Goal: Task Accomplishment & Management: Use online tool/utility

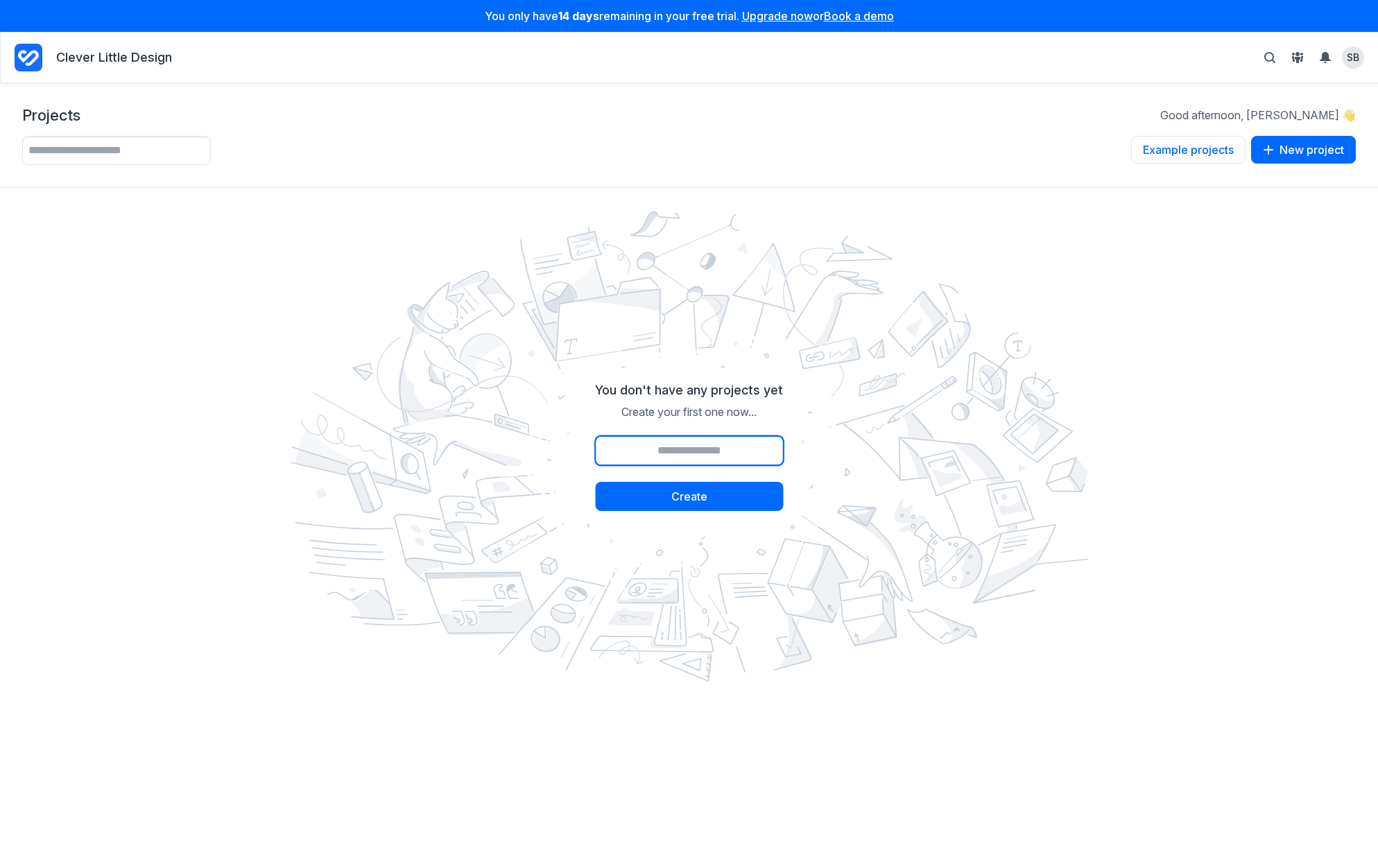
click at [676, 457] on input "Project name" at bounding box center [689, 450] width 188 height 29
type input "******"
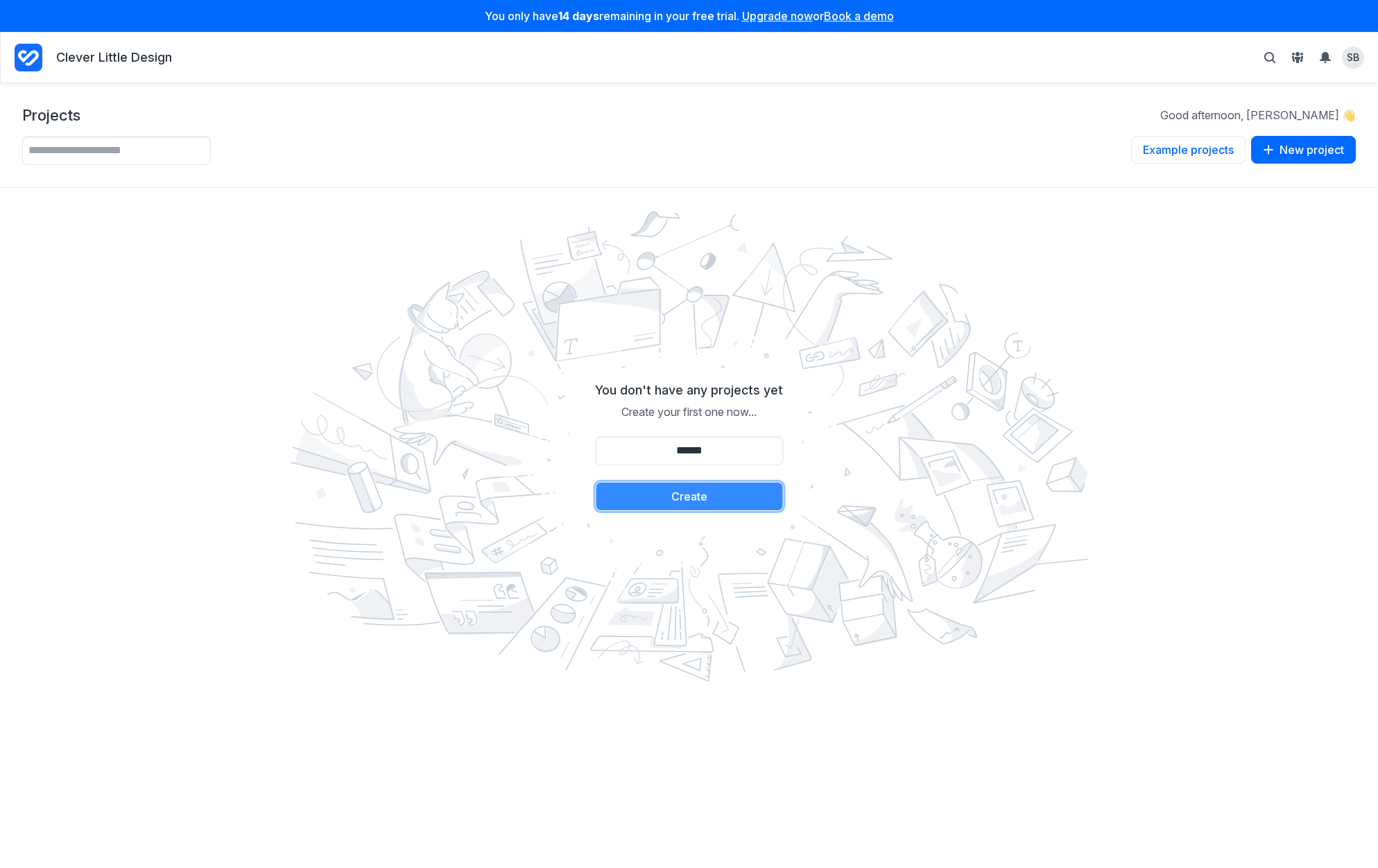
click at [670, 491] on button "Create" at bounding box center [689, 496] width 188 height 29
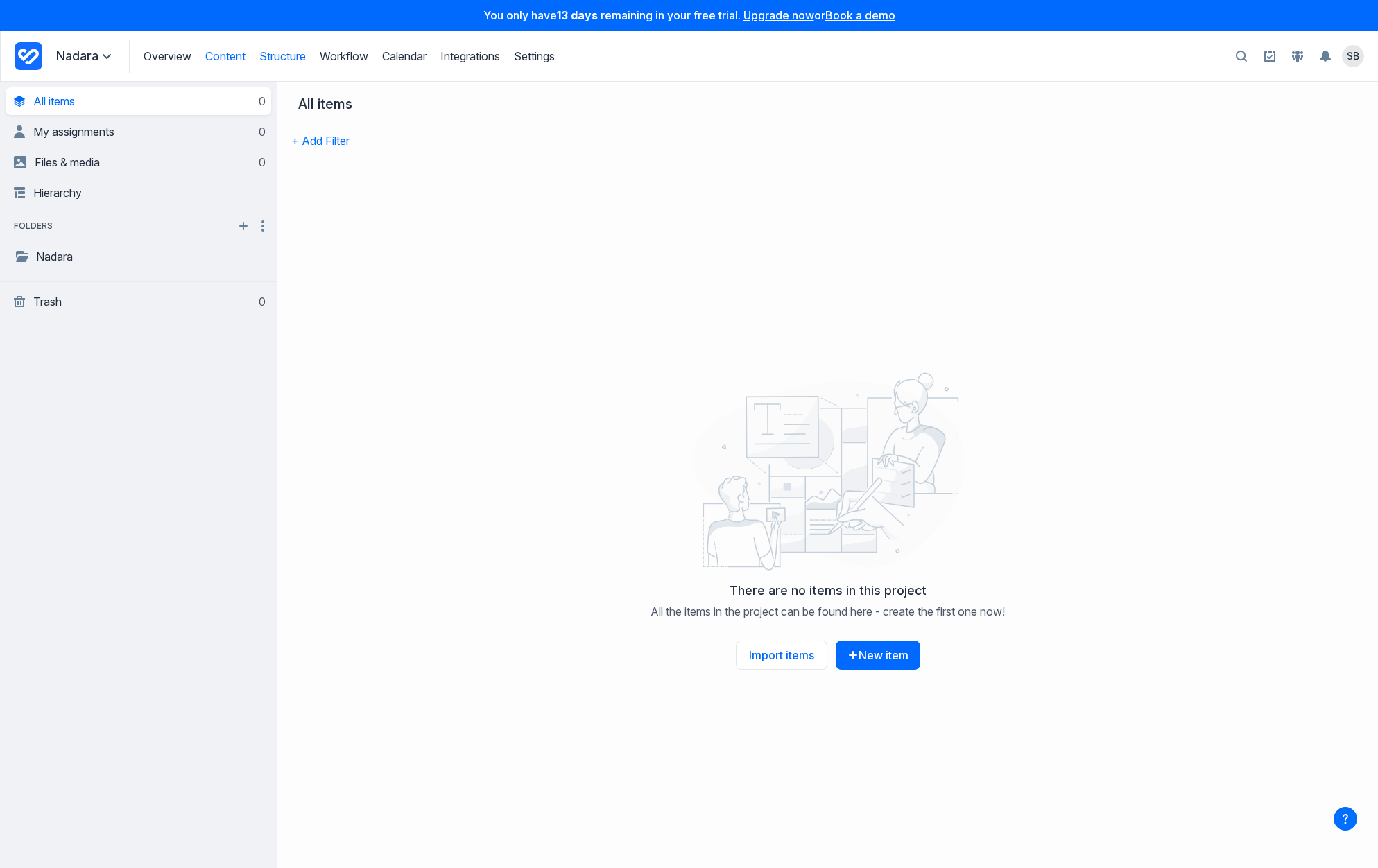
click at [278, 54] on link "Structure" at bounding box center [282, 56] width 47 height 14
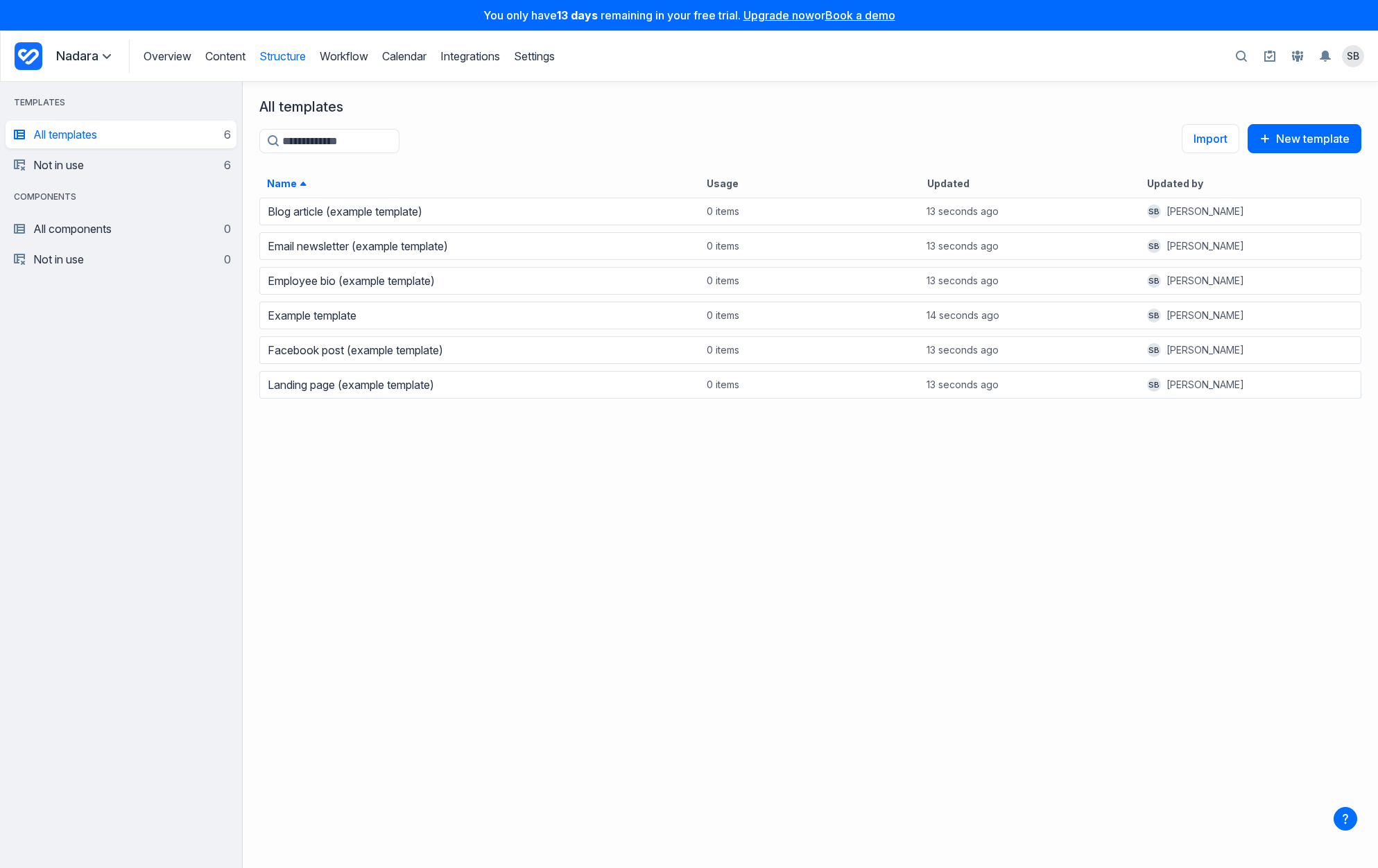
scroll to position [672, 1136]
click at [347, 56] on link "Workflow" at bounding box center [344, 56] width 48 height 14
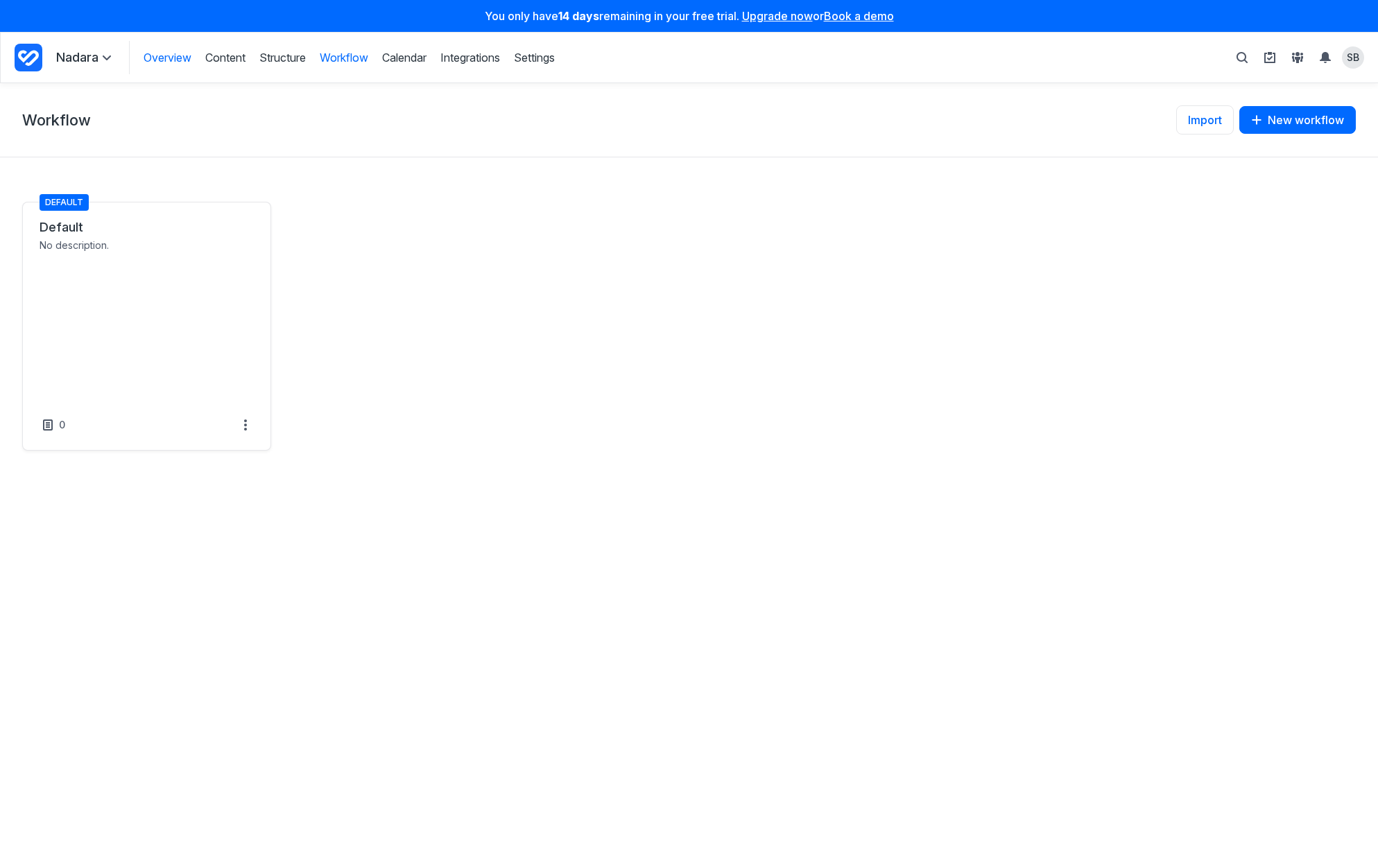
click at [169, 56] on link "Overview" at bounding box center [167, 58] width 48 height 15
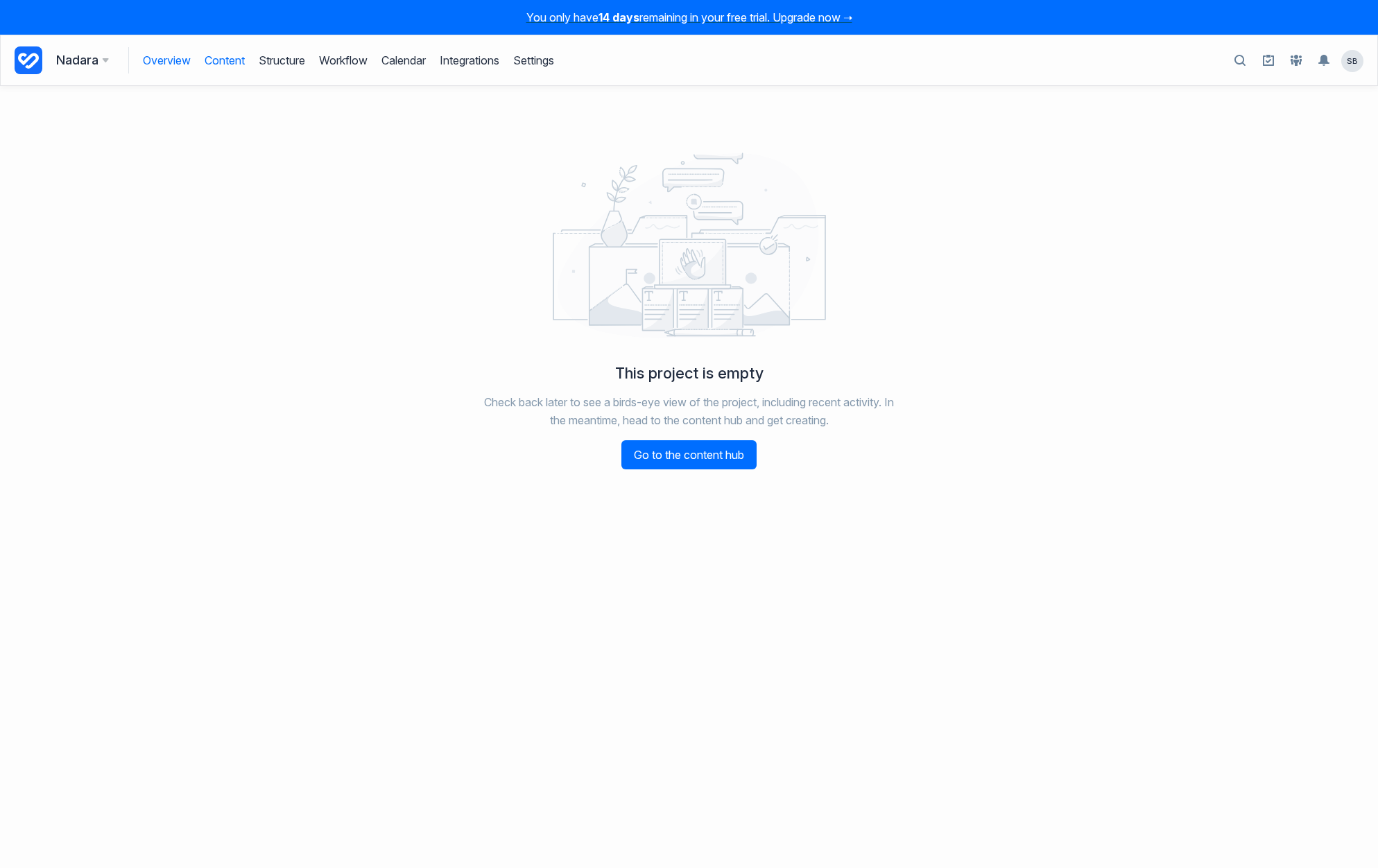
click at [236, 62] on link "Content" at bounding box center [224, 61] width 40 height 26
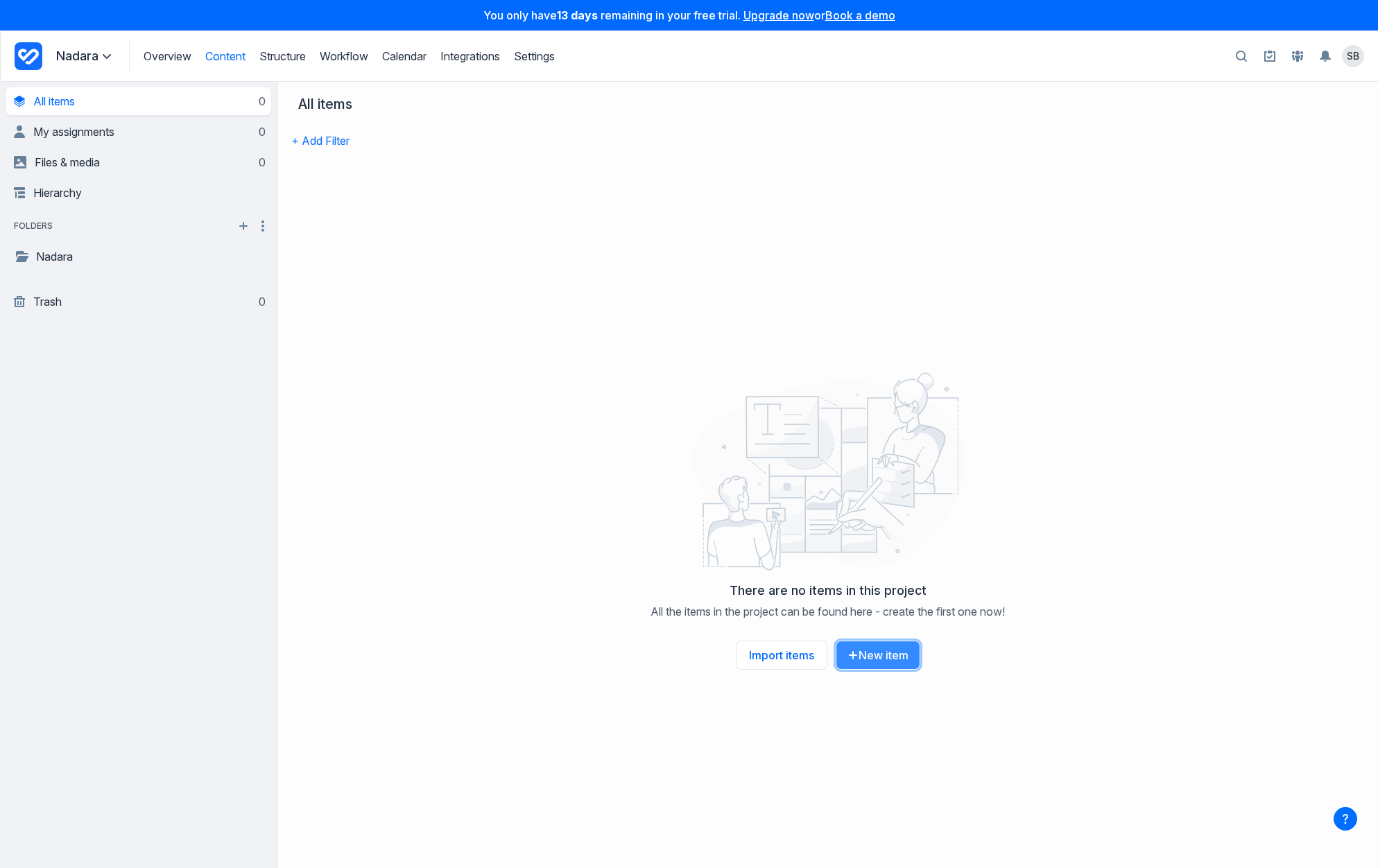
click at [877, 654] on button "New item" at bounding box center [877, 654] width 85 height 29
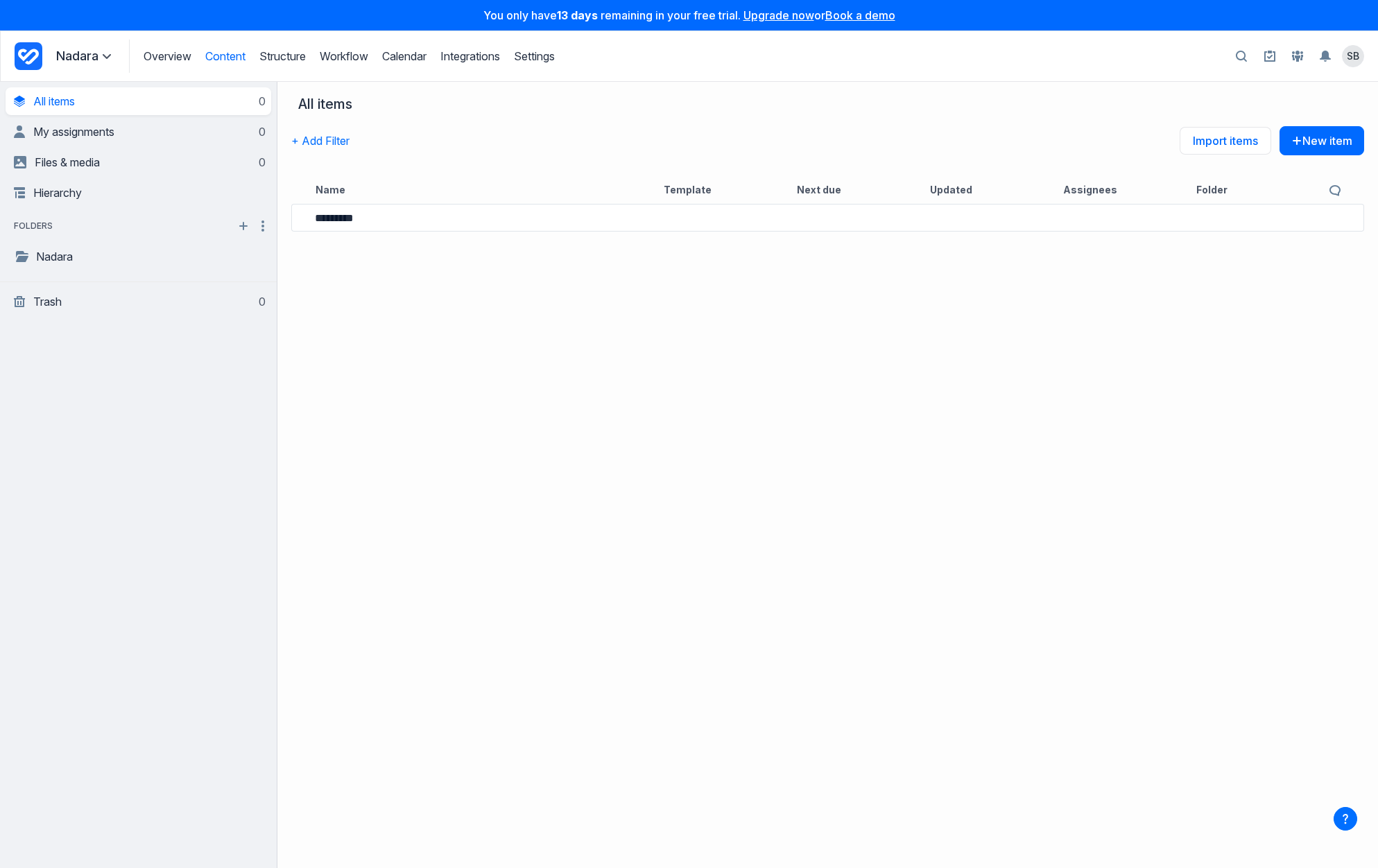
type input "*********"
click at [408, 217] on link "Home page" at bounding box center [379, 217] width 58 height 17
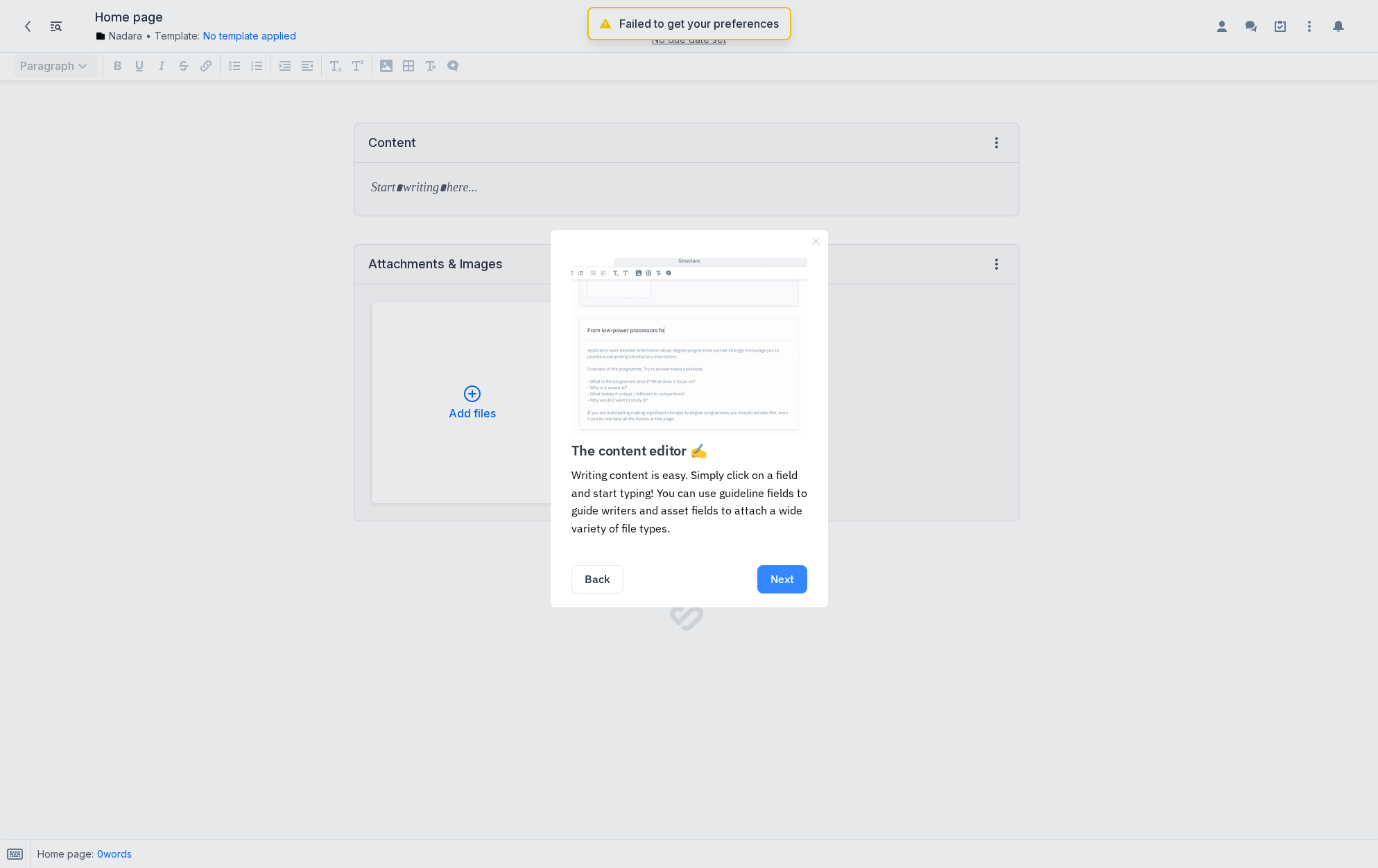
click at [787, 581] on link "Next" at bounding box center [782, 579] width 50 height 28
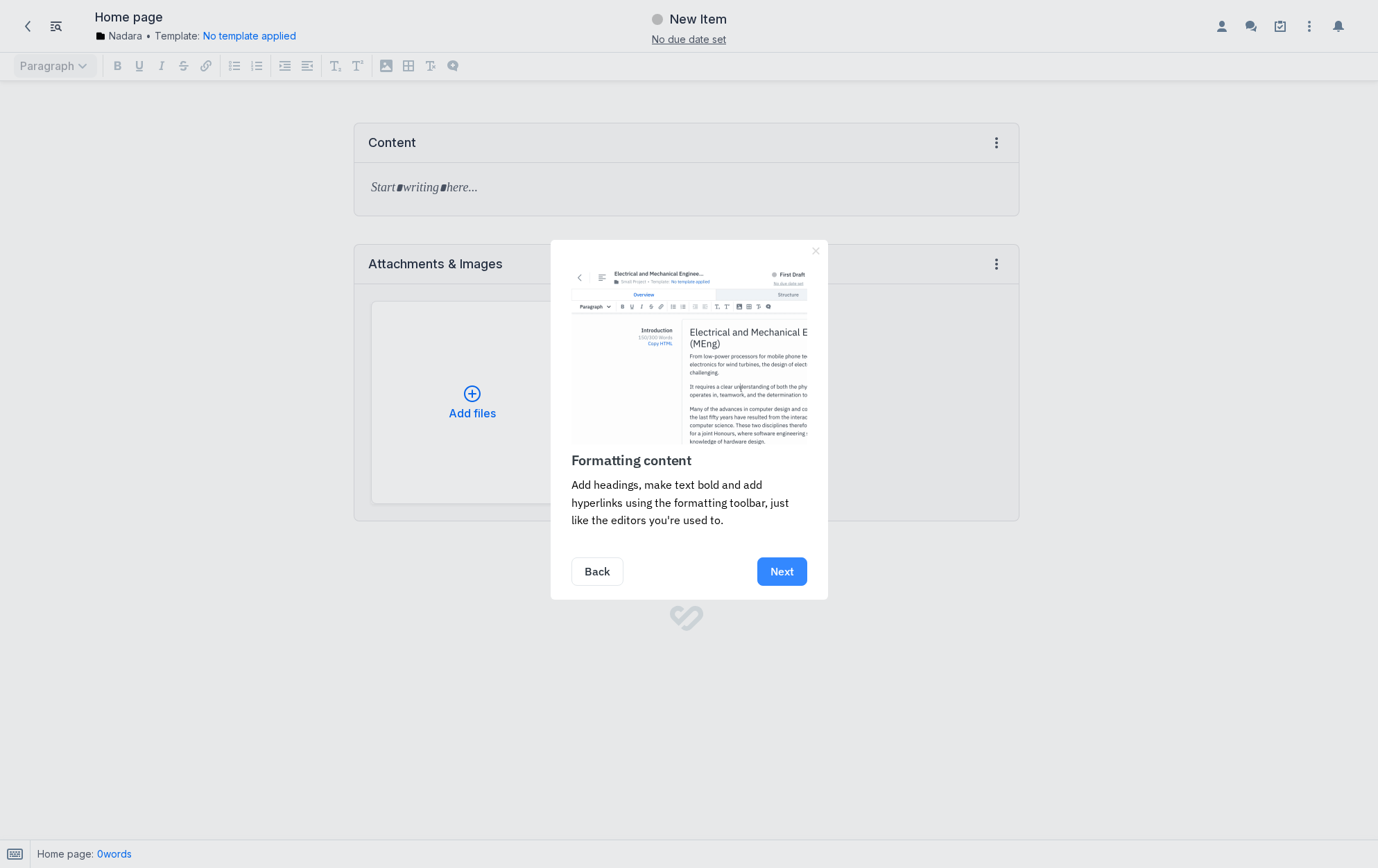
click at [789, 575] on link "Next" at bounding box center [782, 572] width 50 height 28
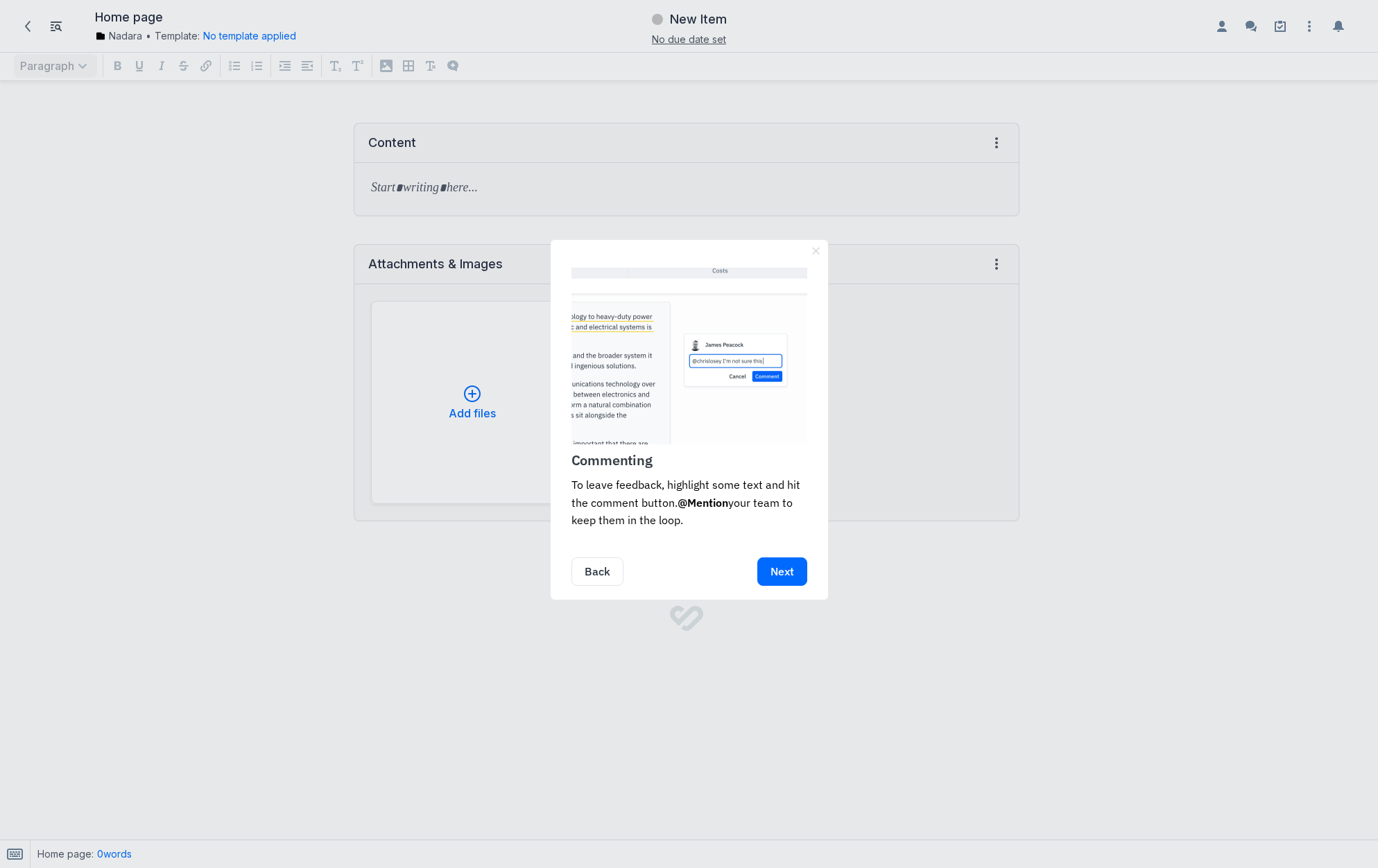
click at [789, 575] on link "Next" at bounding box center [782, 572] width 50 height 28
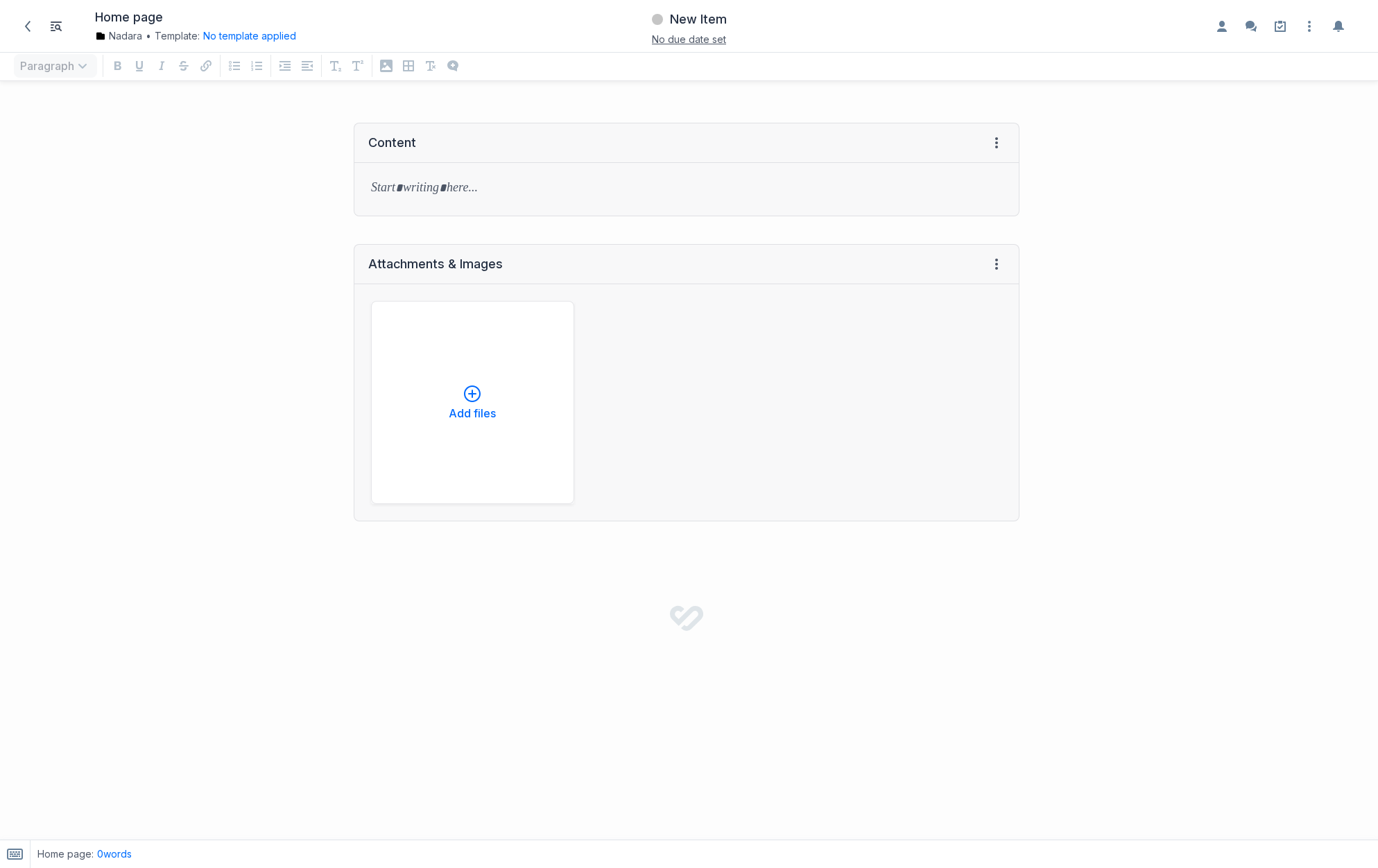
click at [262, 173] on div "Content View HTML View history → Tab to insert" at bounding box center [516, 170] width 1019 height 121
click at [29, 23] on icon at bounding box center [28, 26] width 11 height 11
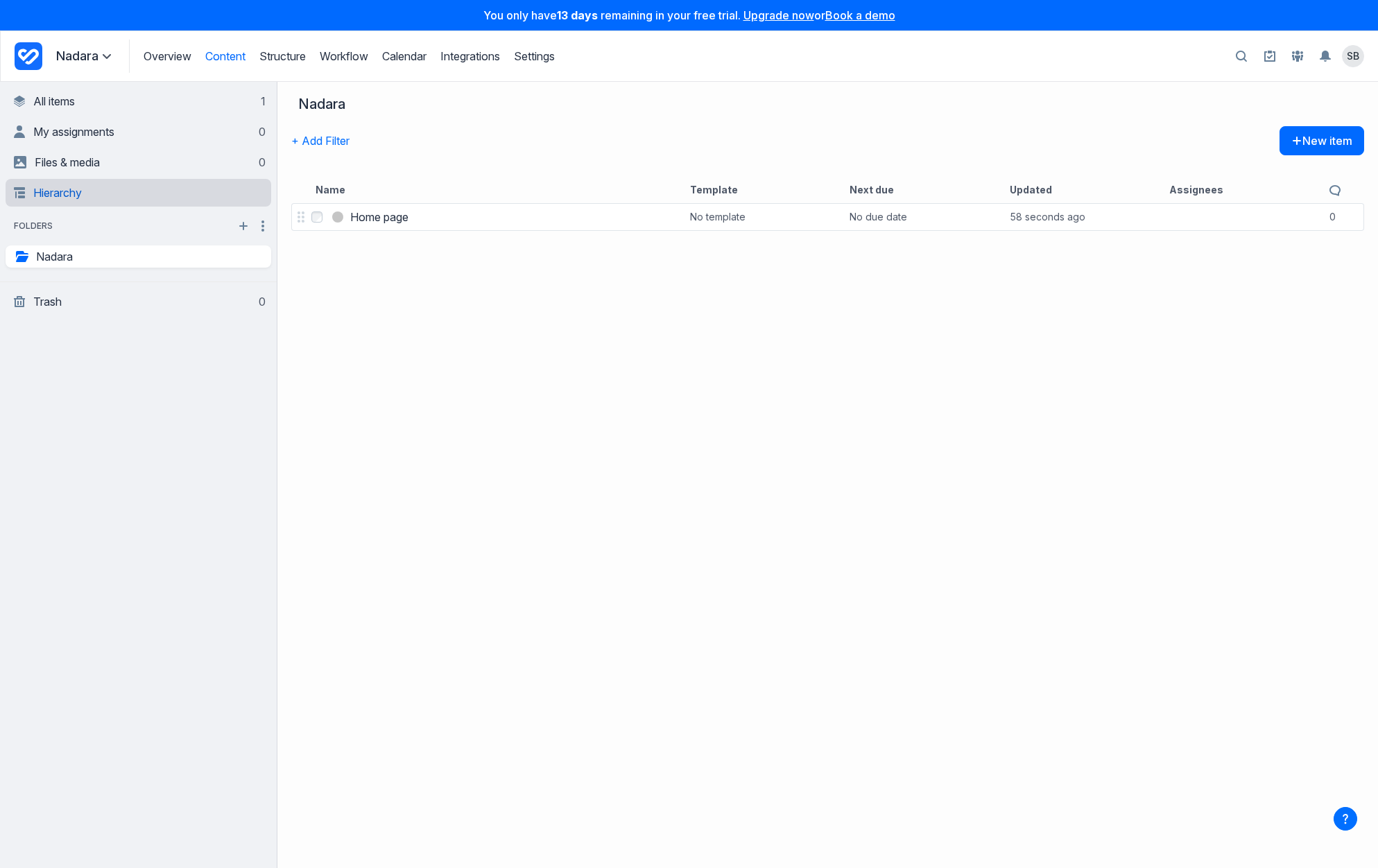
click at [72, 191] on link "Hierarchy" at bounding box center [140, 193] width 252 height 28
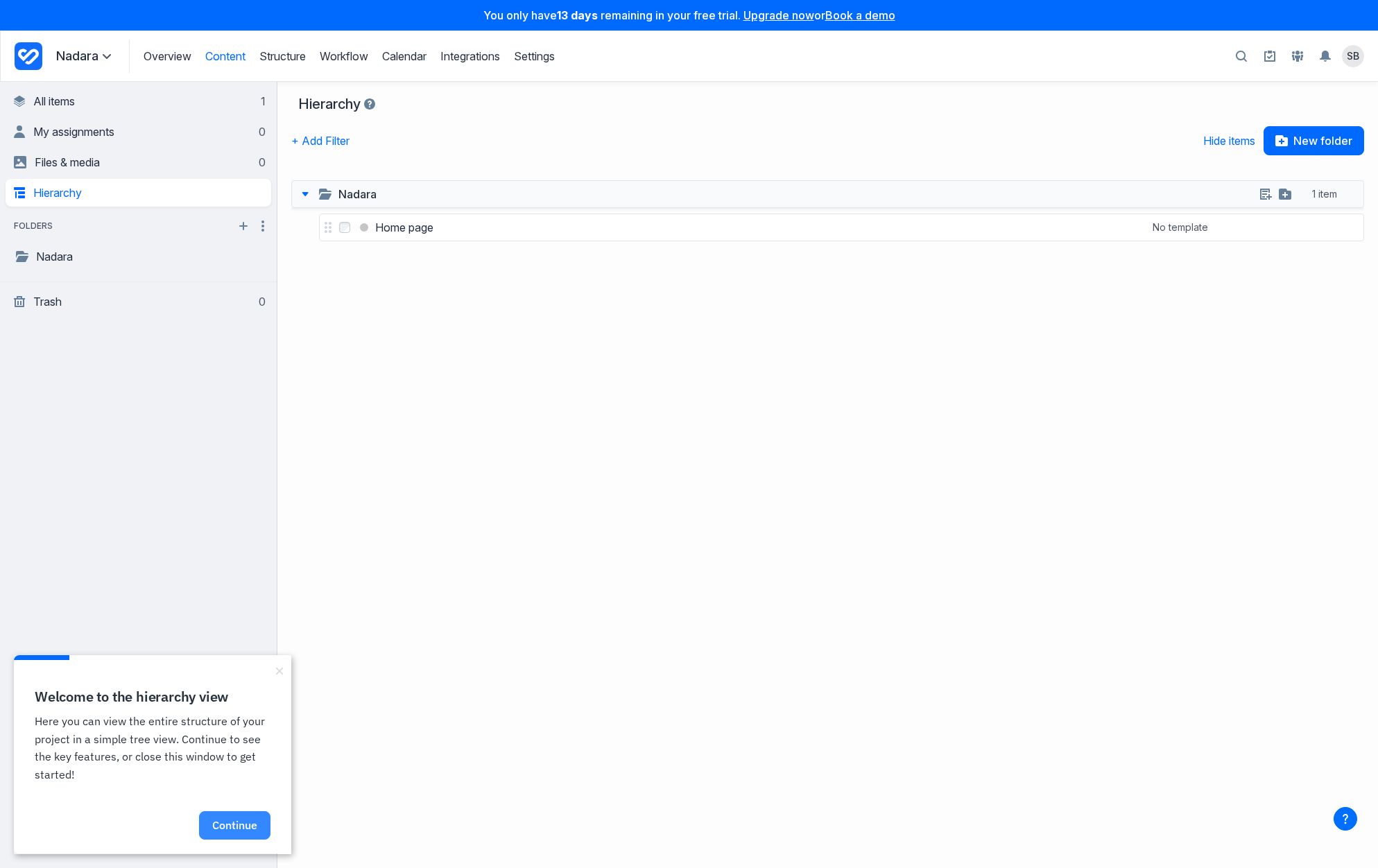
click at [231, 828] on link "Continue" at bounding box center [234, 825] width 72 height 28
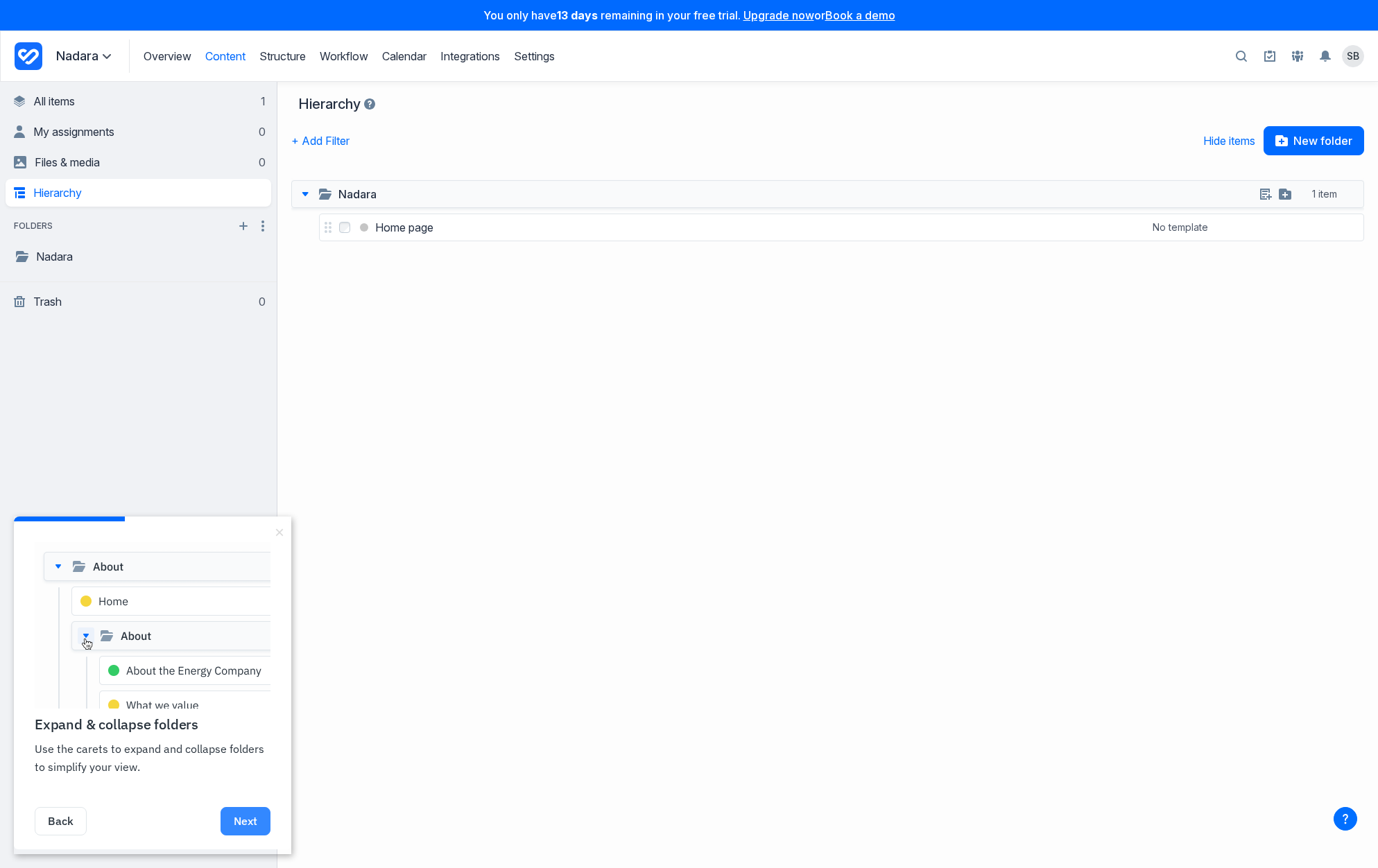
click at [239, 826] on link "Next" at bounding box center [246, 821] width 50 height 28
click at [245, 824] on link "Next" at bounding box center [246, 821] width 50 height 28
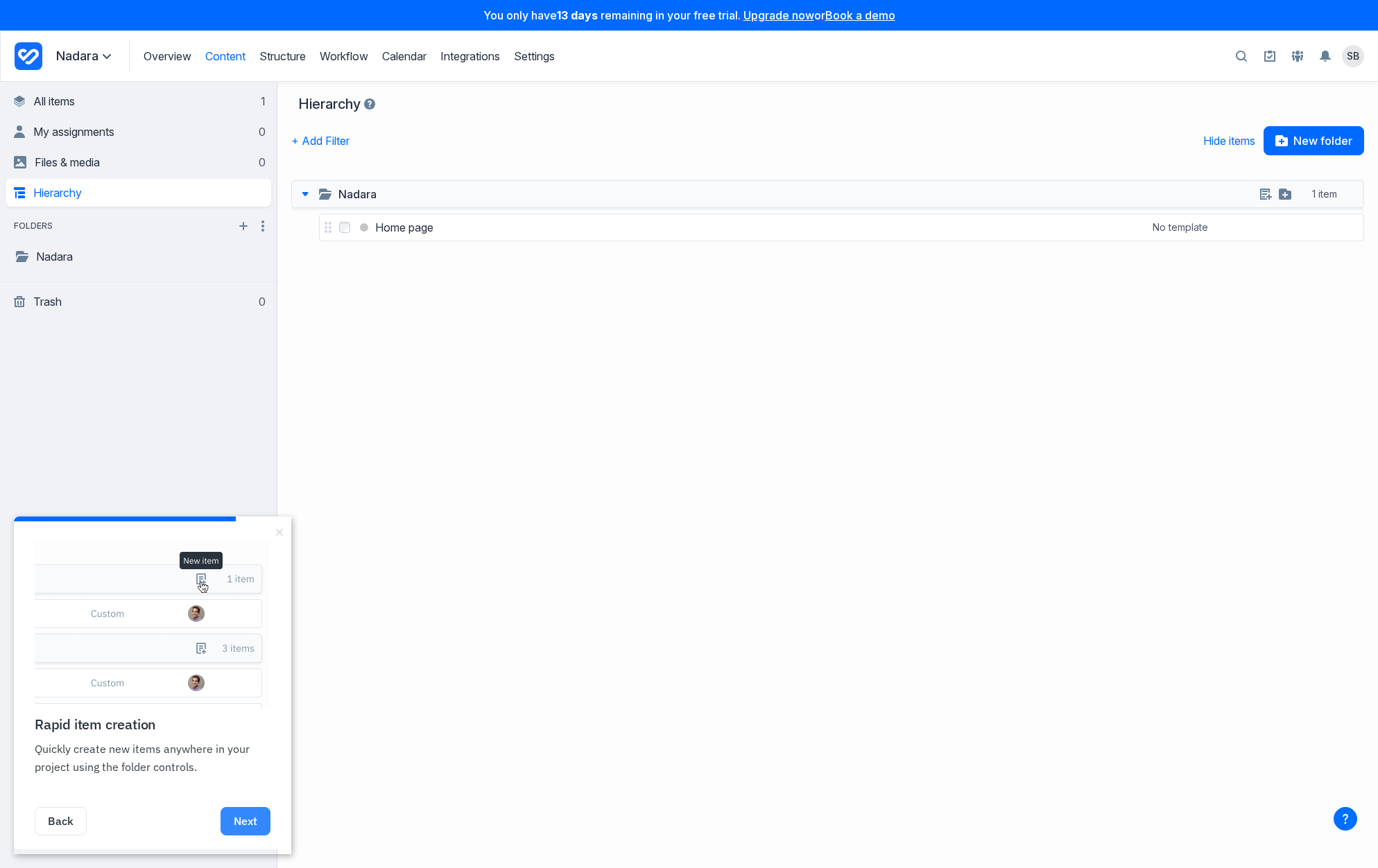
click at [246, 827] on link "Next" at bounding box center [246, 821] width 50 height 28
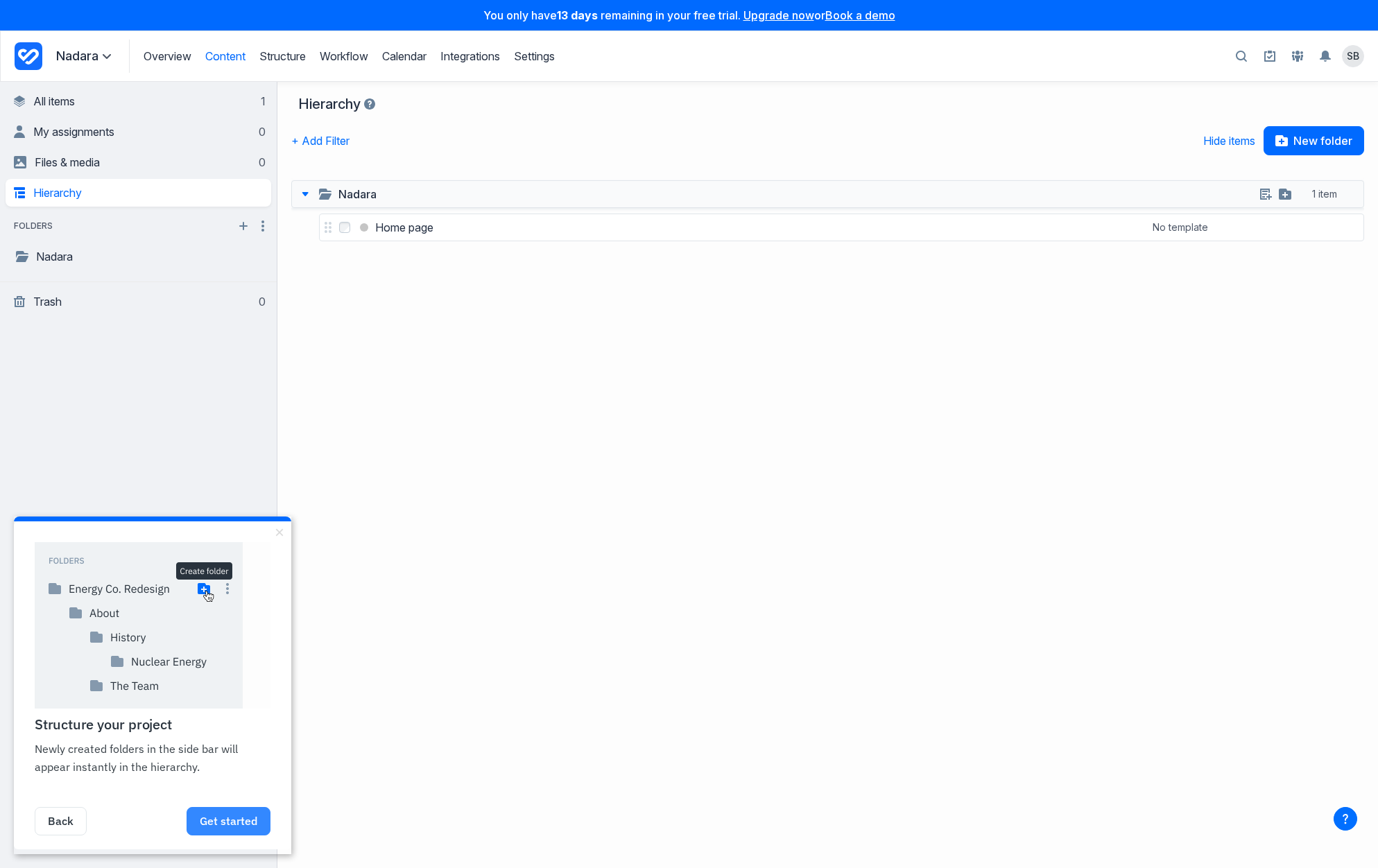
click at [231, 826] on link "Get started" at bounding box center [228, 821] width 84 height 28
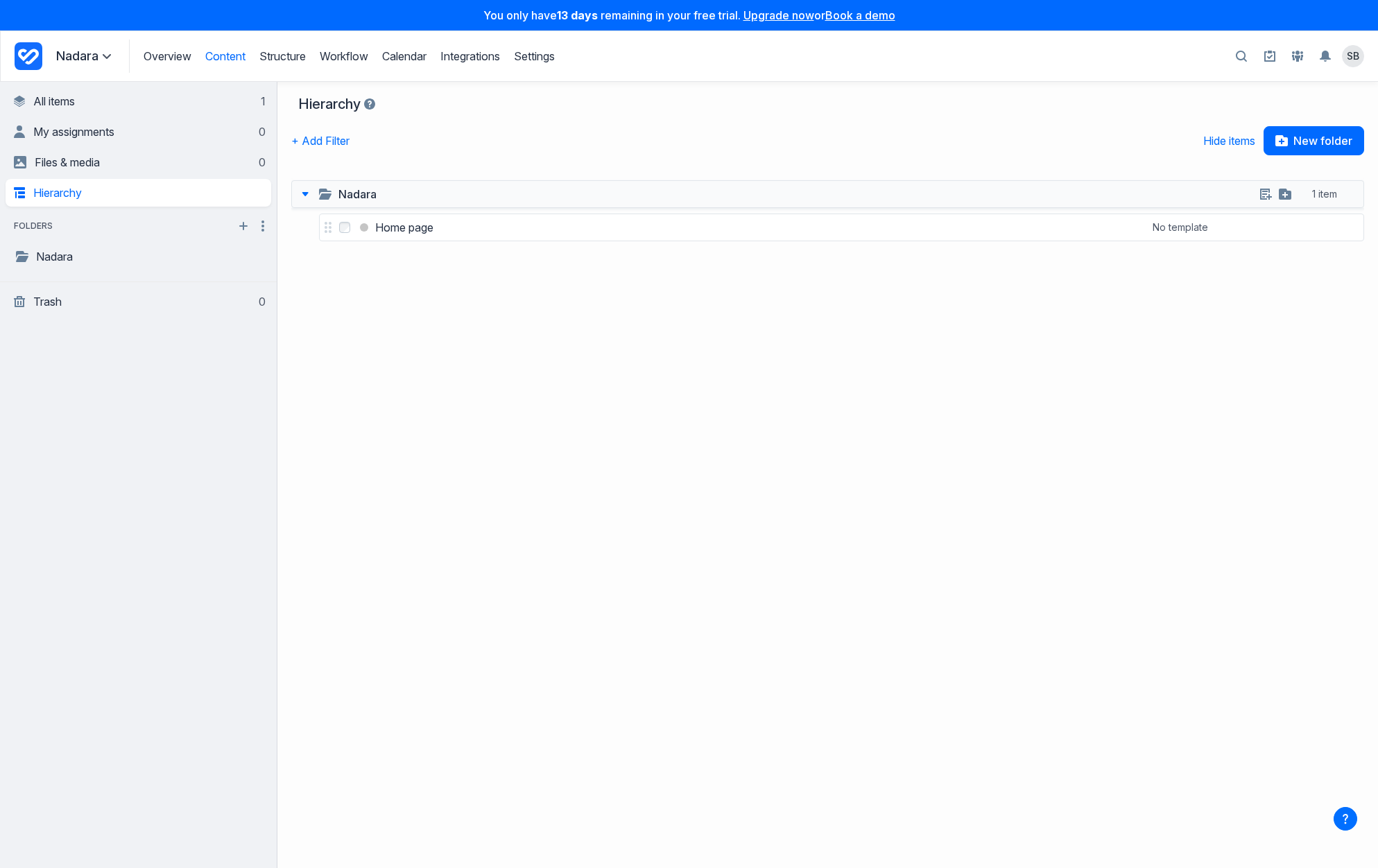
click at [227, 58] on link "Content" at bounding box center [225, 56] width 40 height 14
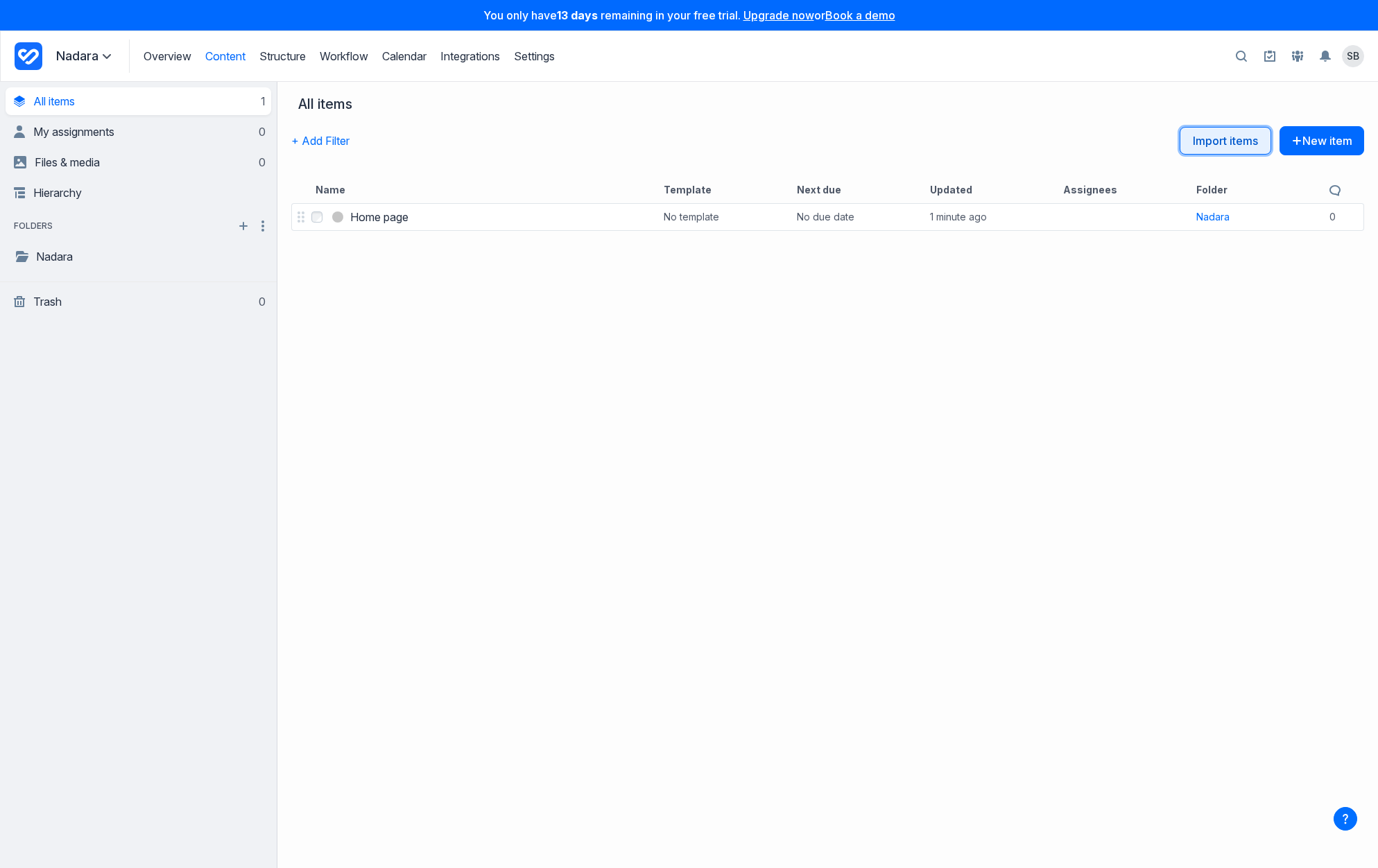
click at [1228, 137] on link "Import items" at bounding box center [1225, 141] width 91 height 28
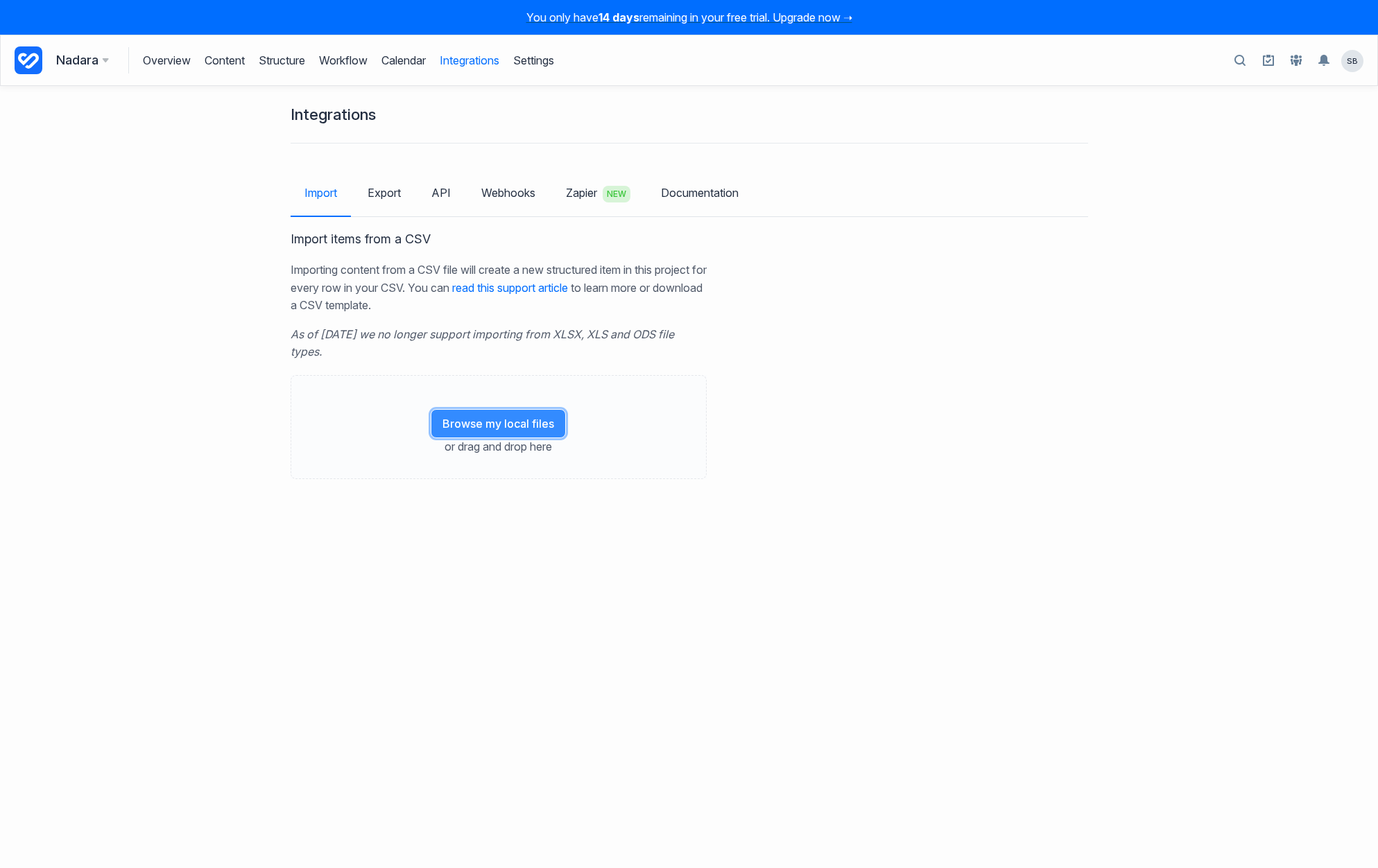
click at [521, 426] on button "Browse my local files" at bounding box center [498, 423] width 135 height 29
click at [624, 517] on button "Import 61 items" at bounding box center [641, 513] width 102 height 29
